Goal: Information Seeking & Learning: Check status

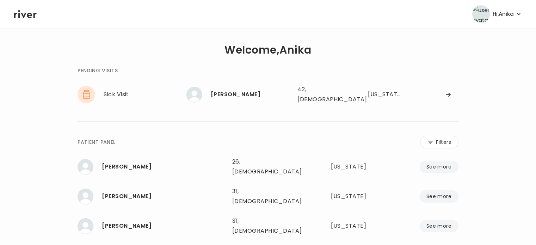
click at [30, 17] on icon at bounding box center [25, 14] width 23 height 8
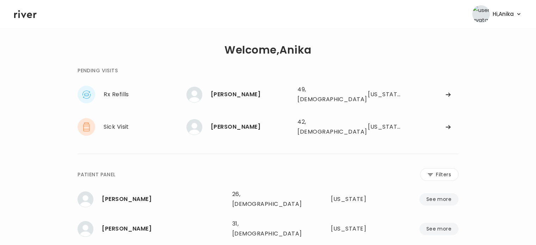
click at [14, 9] on link at bounding box center [25, 14] width 23 height 11
click at [245, 125] on div "[PERSON_NAME]" at bounding box center [251, 127] width 81 height 10
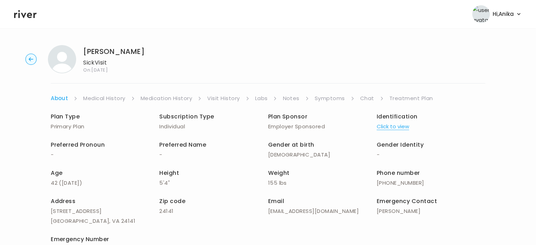
click at [404, 129] on button "Click to view" at bounding box center [392, 127] width 32 height 10
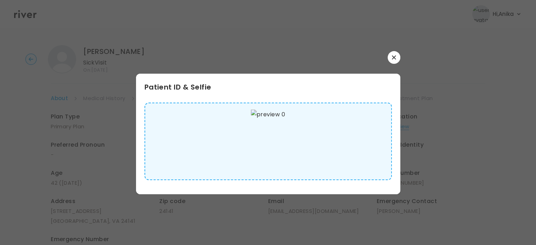
click at [393, 58] on icon "button" at bounding box center [394, 57] width 4 height 4
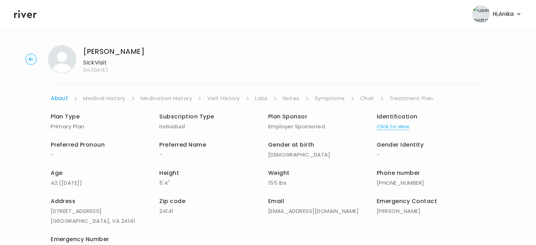
click at [107, 101] on link "Medical History" at bounding box center [104, 98] width 42 height 10
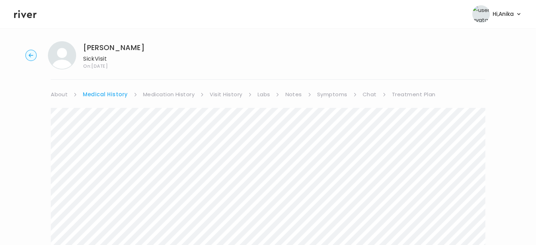
scroll to position [4, 0]
click at [160, 96] on link "Medication History" at bounding box center [169, 94] width 52 height 10
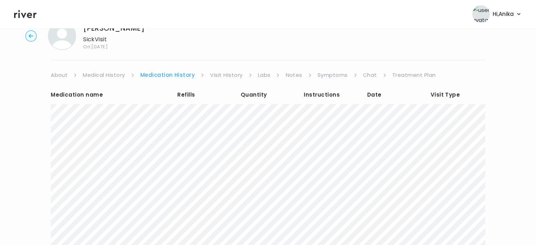
scroll to position [6, 0]
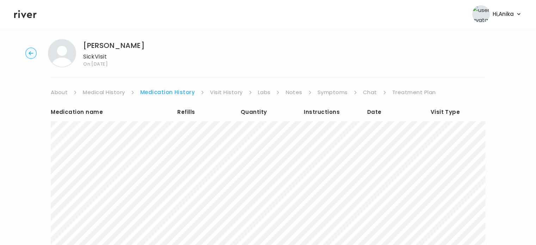
click at [220, 91] on link "Visit History" at bounding box center [226, 92] width 32 height 10
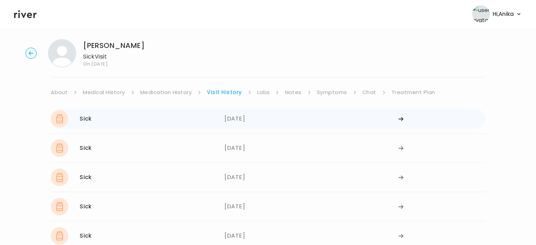
click at [243, 117] on div "07/07/2025" at bounding box center [311, 119] width 174 height 18
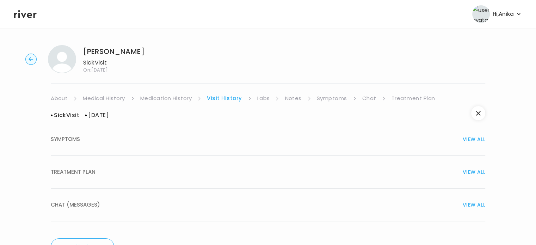
click at [243, 172] on div "TREATMENT PLAN VIEW ALL" at bounding box center [268, 172] width 434 height 10
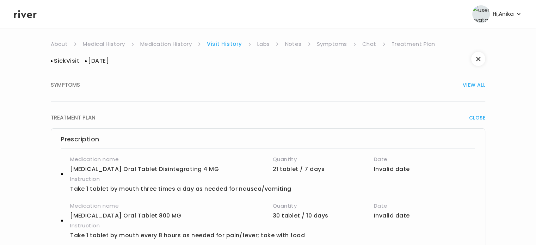
scroll to position [36, 0]
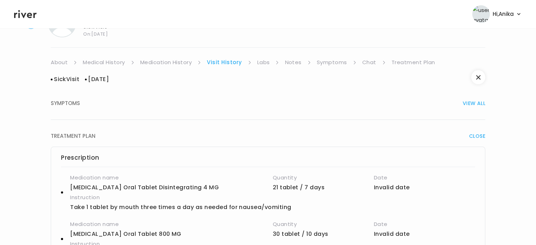
click at [261, 63] on link "Labs" at bounding box center [263, 62] width 13 height 10
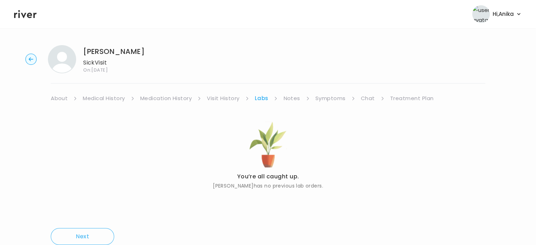
click at [287, 97] on link "Notes" at bounding box center [291, 98] width 17 height 10
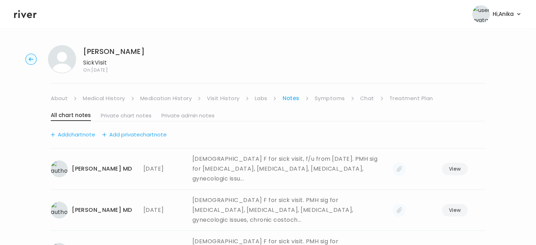
click at [329, 100] on link "Symptoms" at bounding box center [329, 98] width 30 height 10
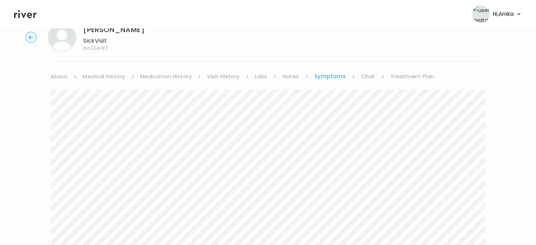
scroll to position [21, 0]
click at [366, 77] on link "Chat" at bounding box center [368, 78] width 14 height 10
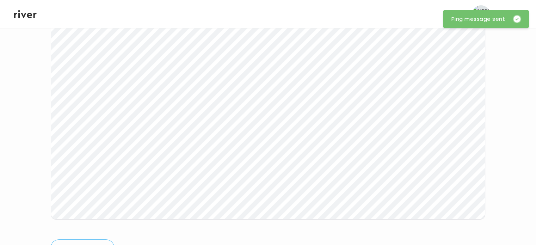
click at [22, 15] on icon at bounding box center [25, 14] width 23 height 8
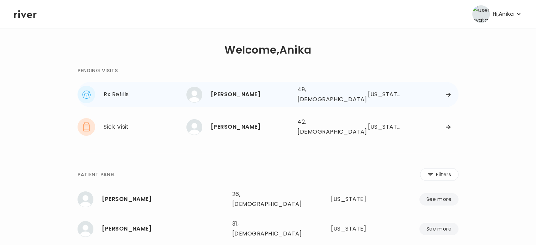
click at [223, 92] on div "[PERSON_NAME]" at bounding box center [251, 94] width 81 height 10
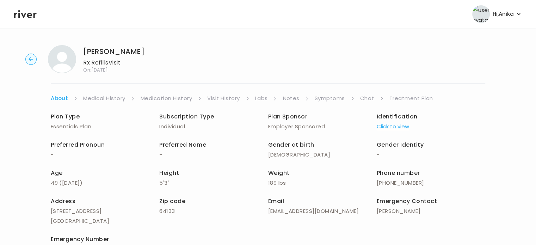
click at [397, 128] on button "Click to view" at bounding box center [392, 127] width 32 height 10
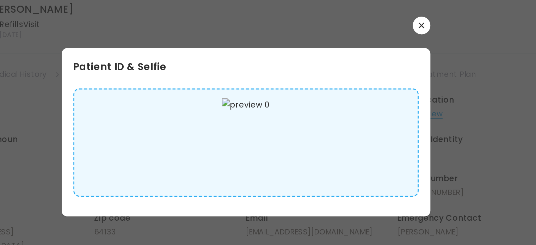
scroll to position [7, 0]
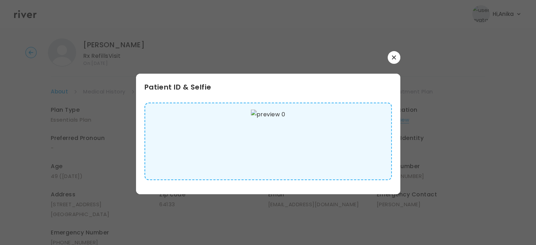
click at [400, 58] on button "button" at bounding box center [393, 57] width 13 height 13
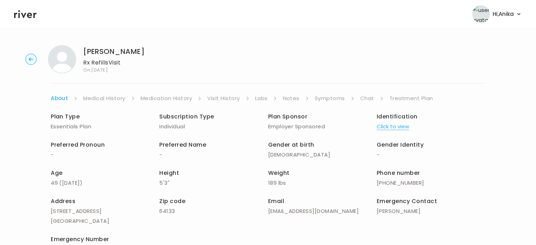
scroll to position [0, 0]
click at [108, 98] on link "Medical History" at bounding box center [104, 98] width 42 height 10
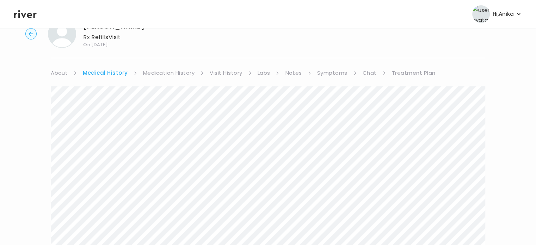
scroll to position [23, 0]
click at [170, 76] on link "Medication History" at bounding box center [169, 75] width 52 height 10
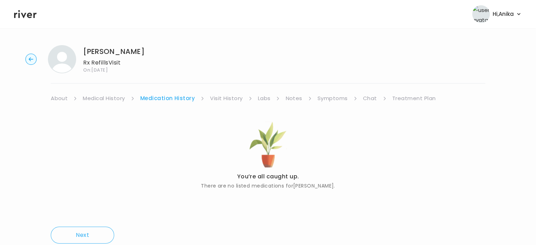
click at [229, 96] on link "Visit History" at bounding box center [226, 98] width 32 height 10
click at [260, 100] on link "Labs" at bounding box center [263, 98] width 13 height 10
click at [290, 97] on link "Notes" at bounding box center [291, 98] width 17 height 10
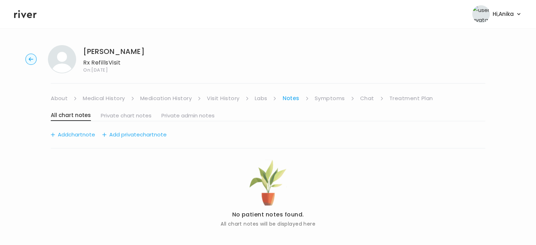
click at [329, 100] on link "Symptoms" at bounding box center [329, 98] width 30 height 10
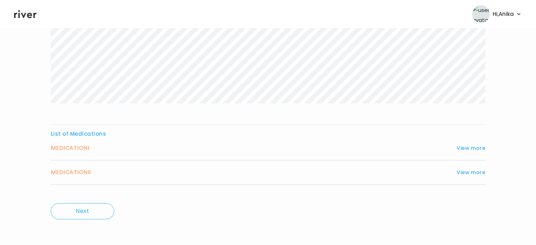
scroll to position [198, 0]
click at [463, 146] on button "View more" at bounding box center [470, 147] width 29 height 8
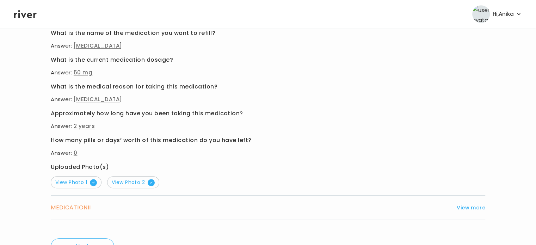
scroll to position [396, 0]
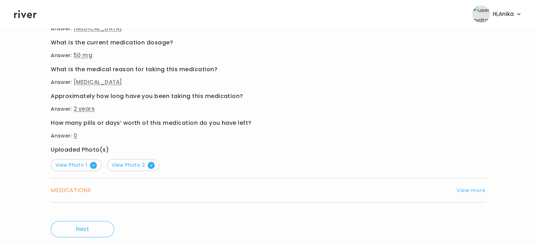
click at [475, 186] on button "View more" at bounding box center [470, 190] width 29 height 8
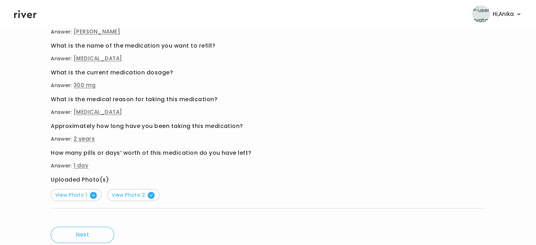
scroll to position [390, 0]
click at [79, 192] on span "View Photo 1" at bounding box center [76, 194] width 42 height 7
click at [122, 190] on button "View Photo 2" at bounding box center [133, 194] width 52 height 12
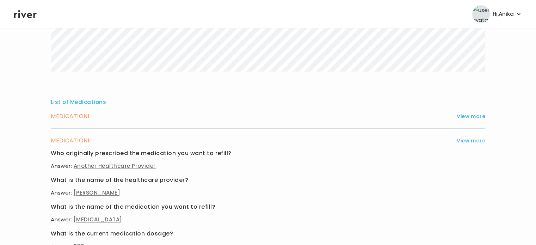
scroll to position [228, 0]
click at [462, 115] on button "View more" at bounding box center [470, 117] width 29 height 8
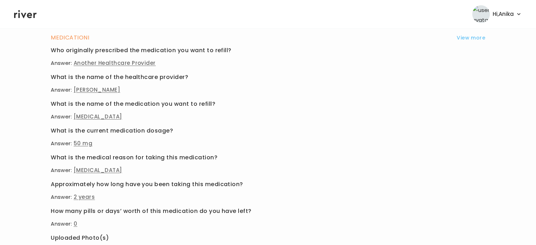
scroll to position [323, 0]
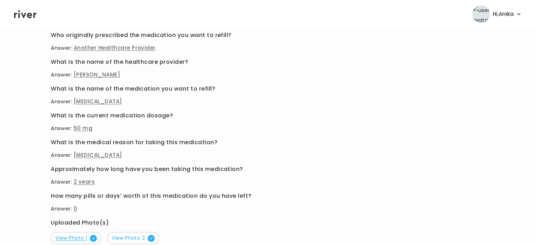
click at [77, 235] on span "View Photo 1" at bounding box center [76, 237] width 42 height 7
click at [124, 236] on span "View Photo 2" at bounding box center [133, 237] width 43 height 7
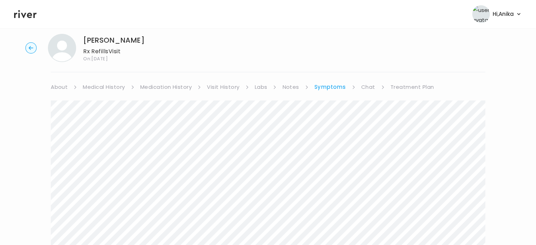
scroll to position [0, 0]
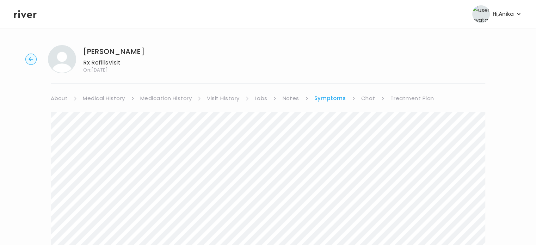
click at [24, 11] on icon at bounding box center [25, 14] width 23 height 11
